Goal: Task Accomplishment & Management: Use online tool/utility

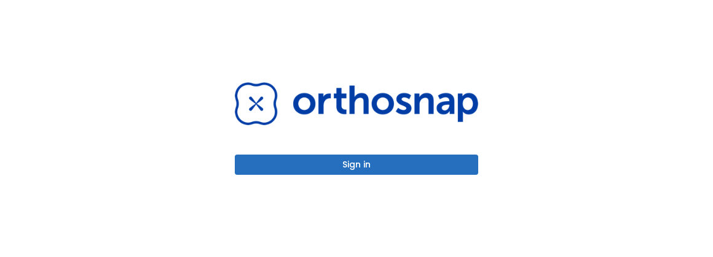
click at [80, 45] on div "Sign in" at bounding box center [356, 128] width 713 height 257
click at [367, 166] on button "Sign in" at bounding box center [356, 165] width 243 height 20
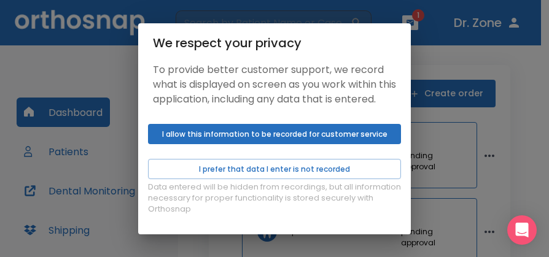
click at [385, 42] on div "We respect your privacy" at bounding box center [274, 43] width 243 height 20
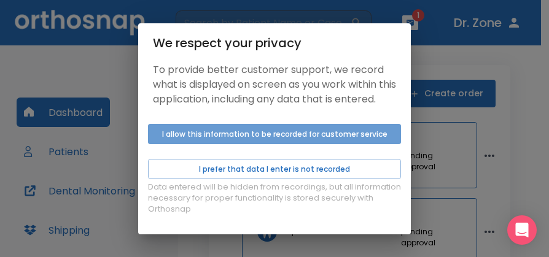
click at [263, 139] on button "I allow this information to be recorded for customer service" at bounding box center [274, 134] width 253 height 20
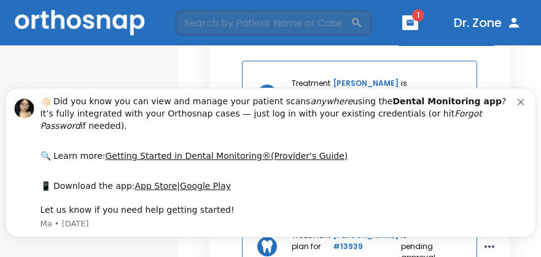
click at [25, 73] on div "Dashboard Patients Dental Monitoring Shipping Invoices Help Center Price List A…" at bounding box center [89, 247] width 178 height 404
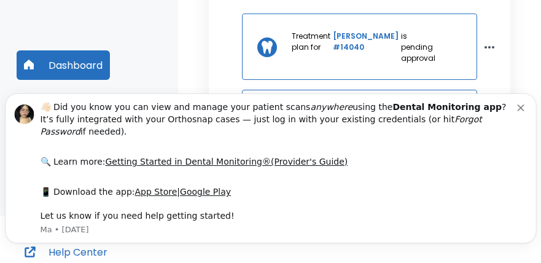
scroll to position [220, 0]
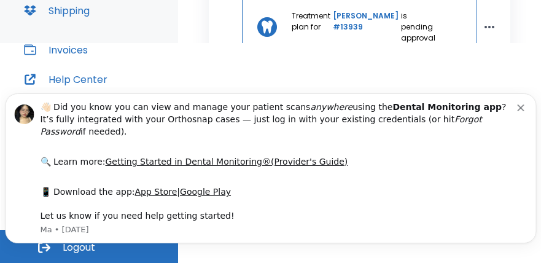
click at [524, 111] on icon "Dismiss notification" at bounding box center [520, 107] width 7 height 7
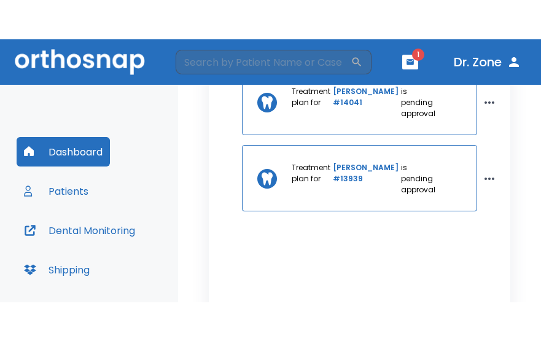
scroll to position [246, 0]
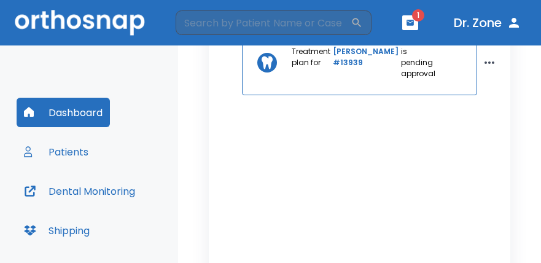
click at [100, 189] on button "Dental Monitoring" at bounding box center [80, 190] width 126 height 29
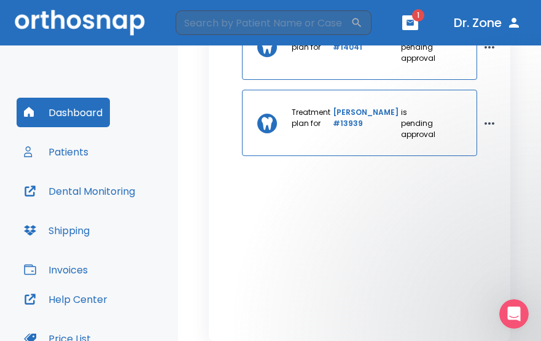
scroll to position [0, 0]
